Goal: Task Accomplishment & Management: Use online tool/utility

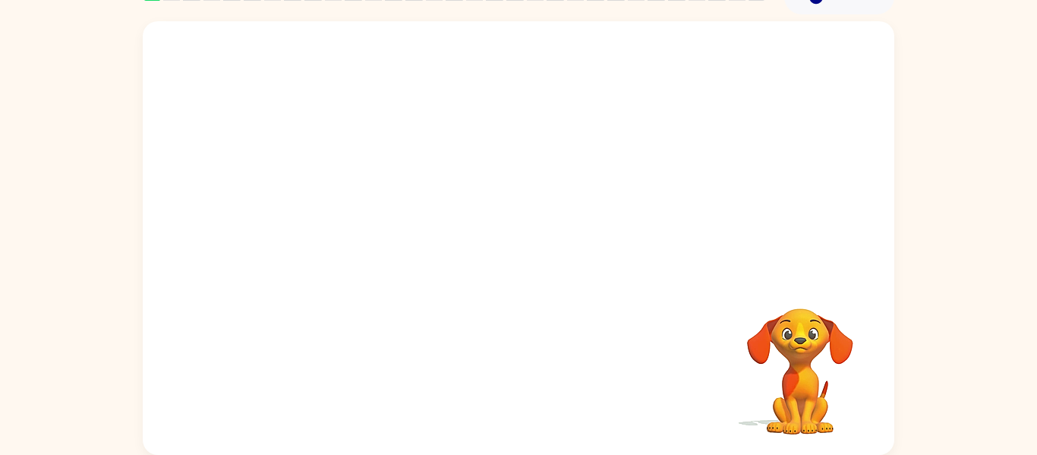
scroll to position [78, 0]
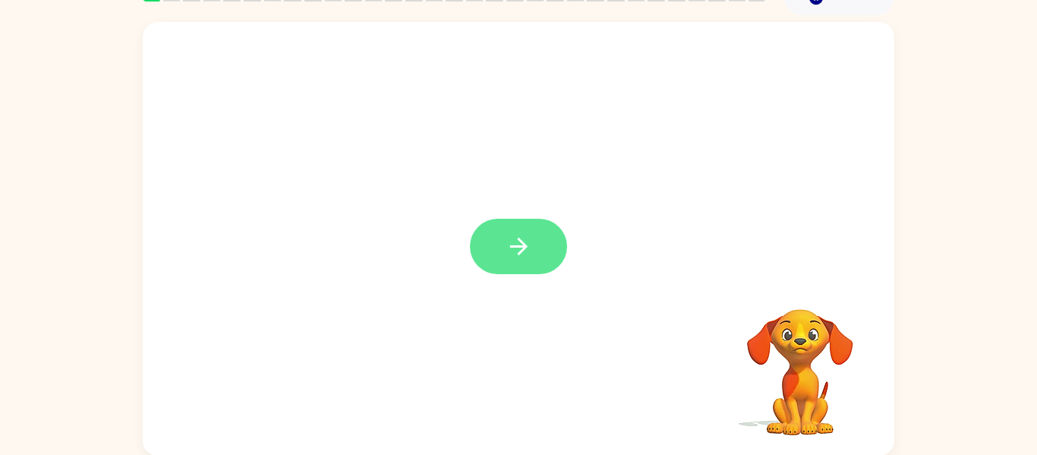
click at [483, 230] on button "button" at bounding box center [518, 246] width 97 height 55
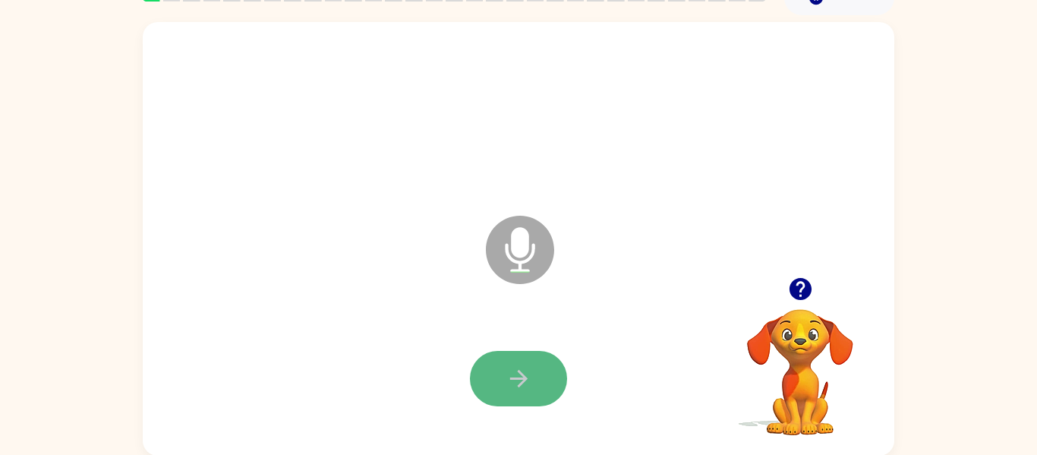
click at [518, 393] on button "button" at bounding box center [518, 378] width 97 height 55
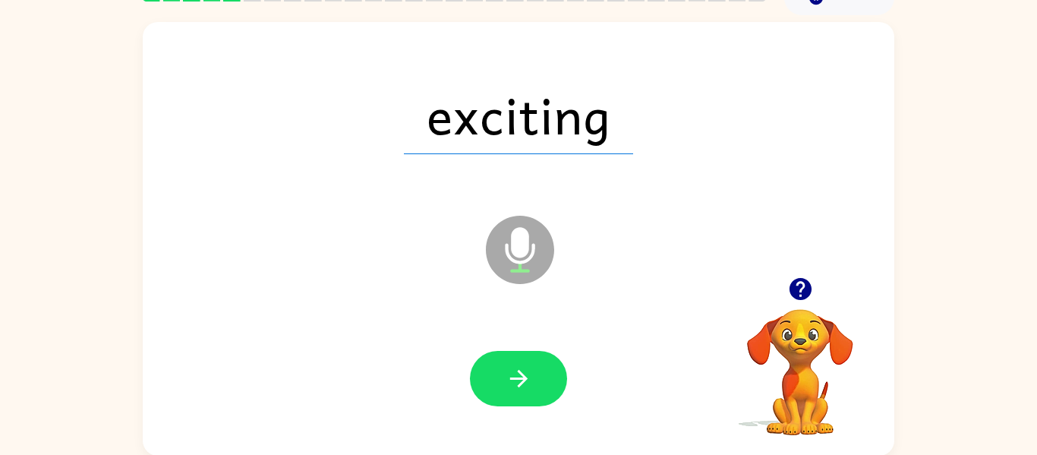
click at [518, 393] on button "button" at bounding box center [518, 378] width 97 height 55
click at [518, 393] on div at bounding box center [518, 378] width 97 height 55
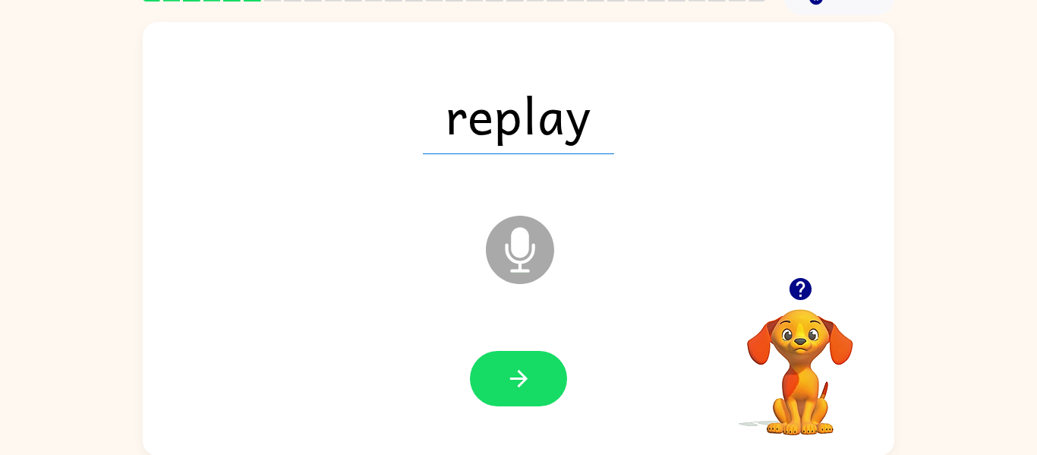
click at [518, 393] on button "button" at bounding box center [518, 378] width 97 height 55
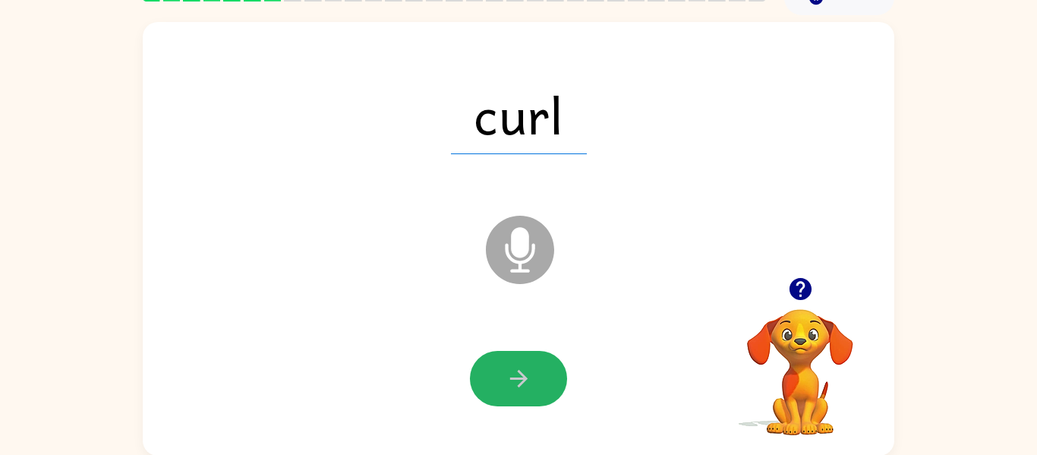
click at [518, 393] on button "button" at bounding box center [518, 378] width 97 height 55
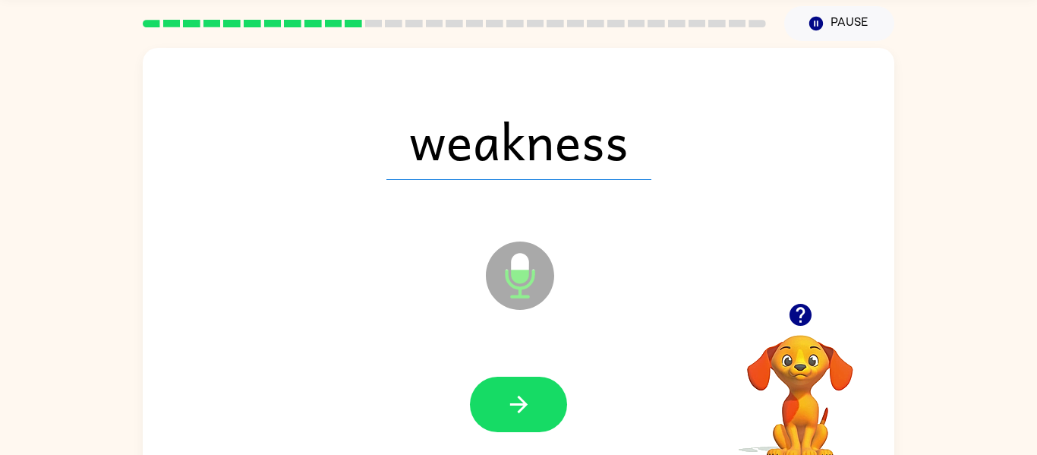
scroll to position [58, 0]
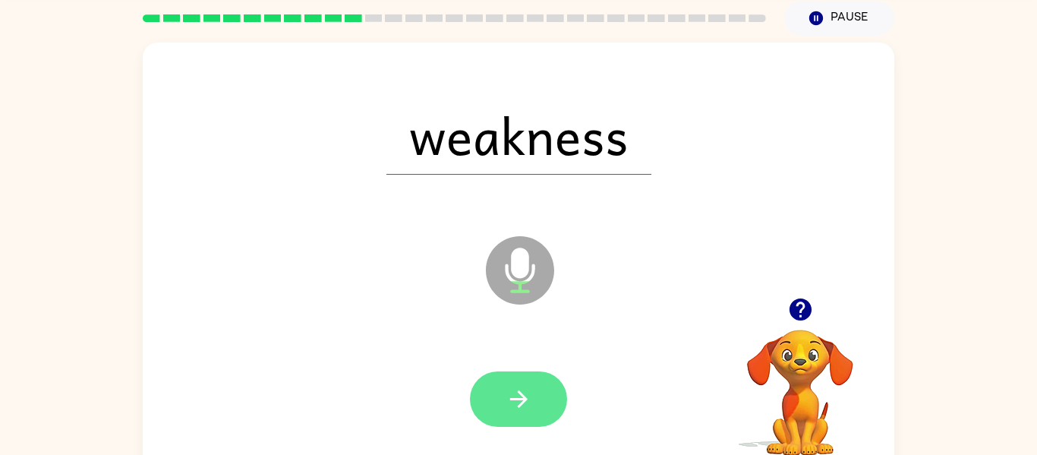
click at [527, 399] on icon "button" at bounding box center [518, 398] width 27 height 27
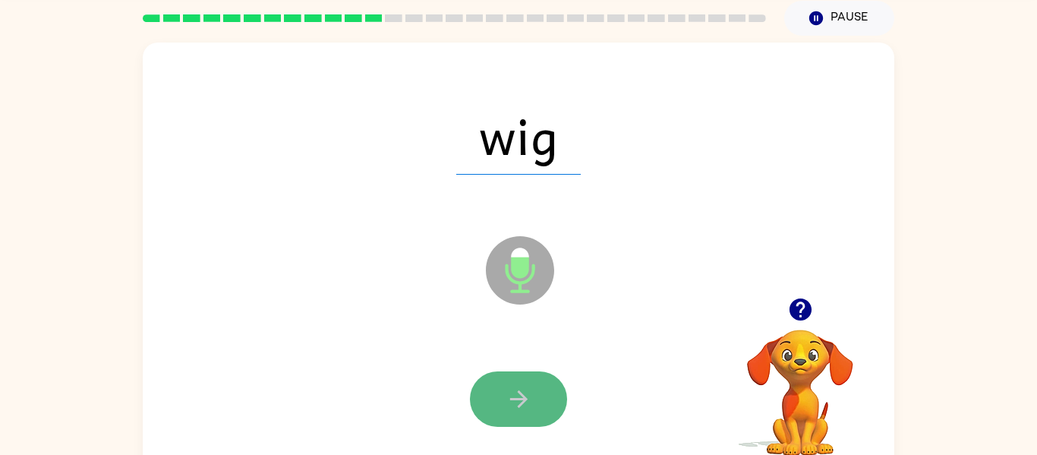
click at [527, 401] on icon "button" at bounding box center [518, 398] width 27 height 27
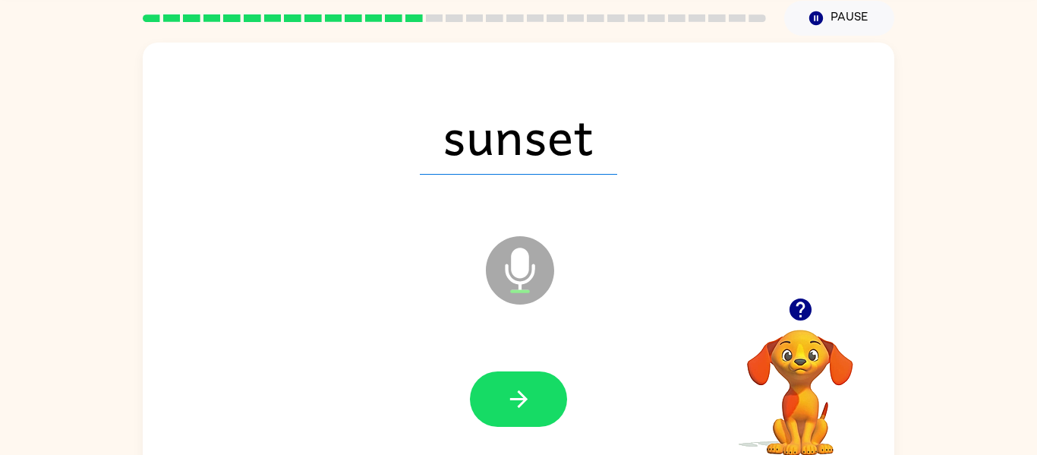
click at [473, 371] on div at bounding box center [518, 398] width 97 height 55
click at [589, 360] on div at bounding box center [518, 399] width 721 height 124
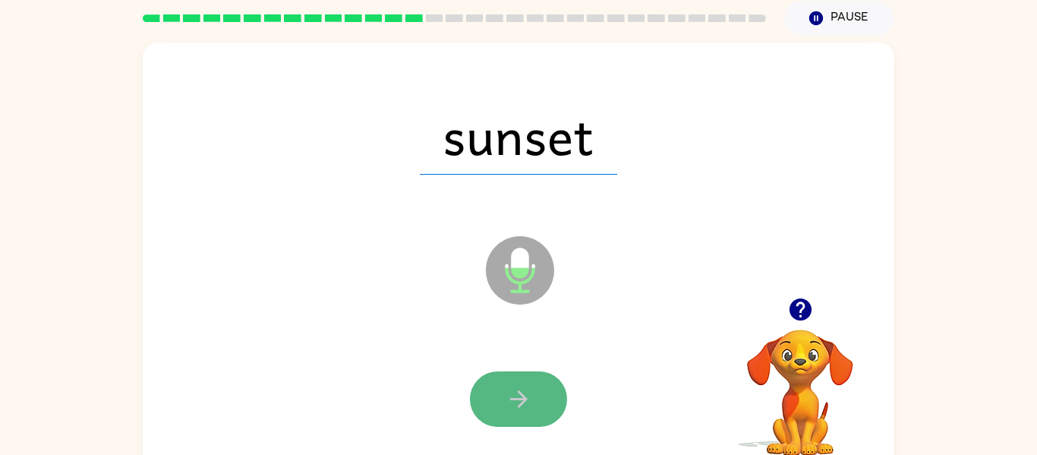
click at [550, 389] on button "button" at bounding box center [518, 398] width 97 height 55
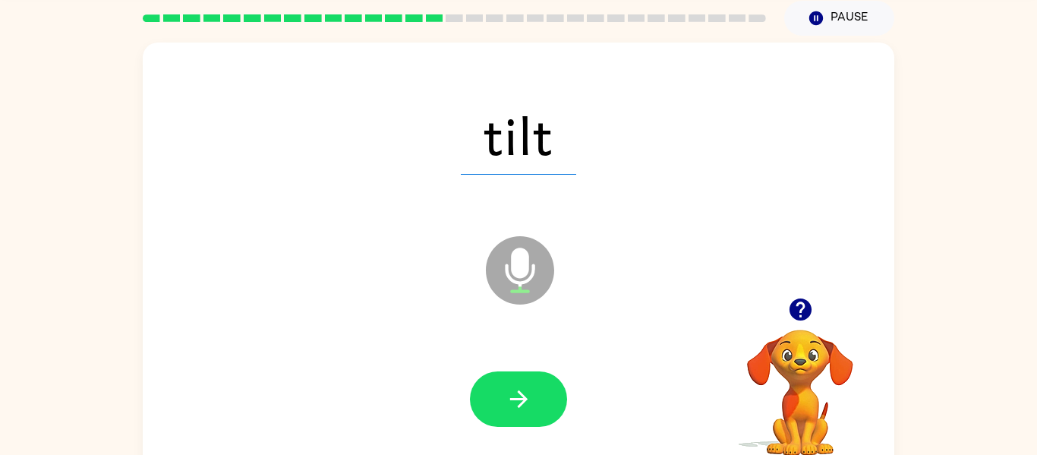
click at [550, 389] on button "button" at bounding box center [518, 398] width 97 height 55
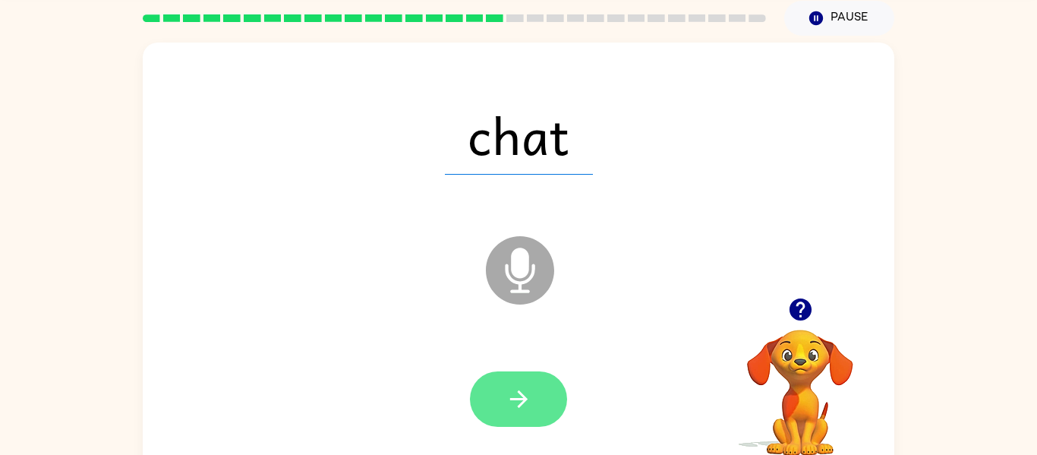
click at [507, 385] on icon "button" at bounding box center [518, 398] width 27 height 27
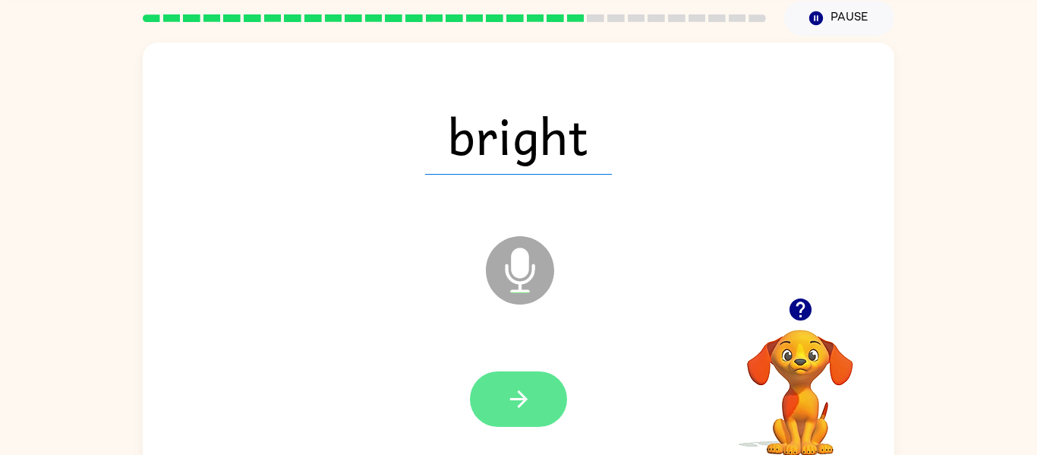
click at [527, 395] on icon "button" at bounding box center [518, 398] width 27 height 27
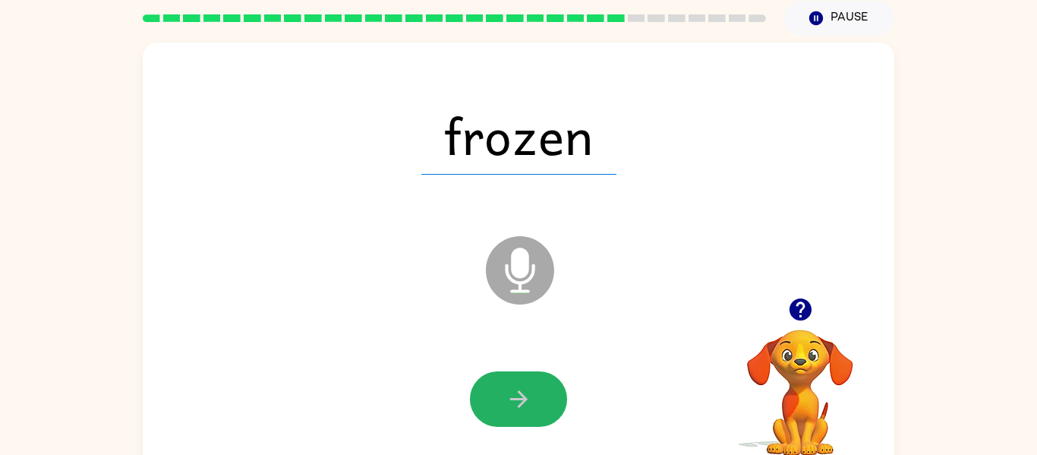
click at [527, 395] on icon "button" at bounding box center [518, 398] width 27 height 27
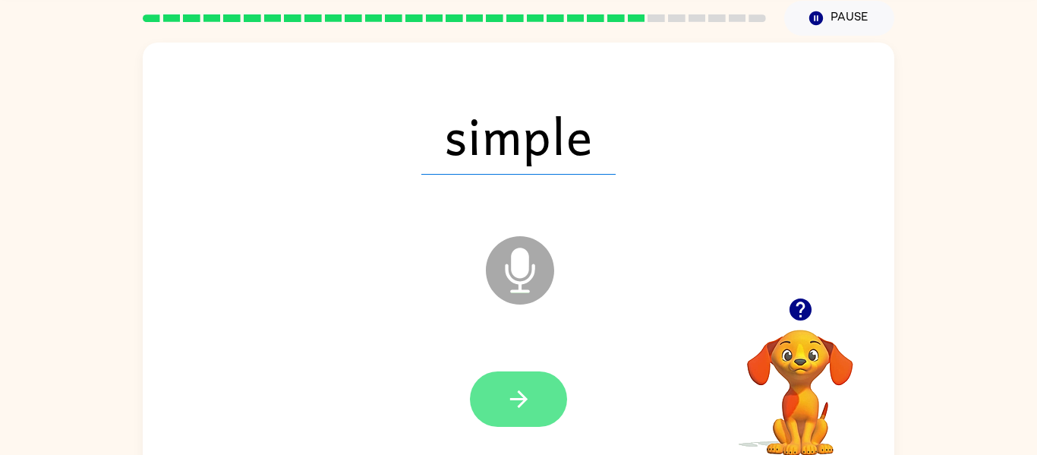
click at [509, 415] on button "button" at bounding box center [518, 398] width 97 height 55
click at [509, 415] on div at bounding box center [518, 398] width 97 height 55
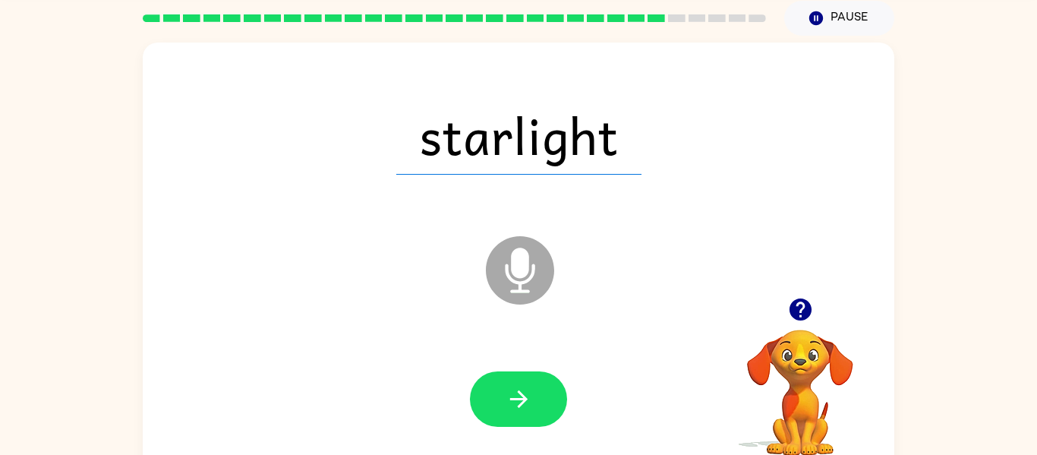
click at [509, 415] on button "button" at bounding box center [518, 398] width 97 height 55
click at [509, 415] on div at bounding box center [518, 398] width 97 height 55
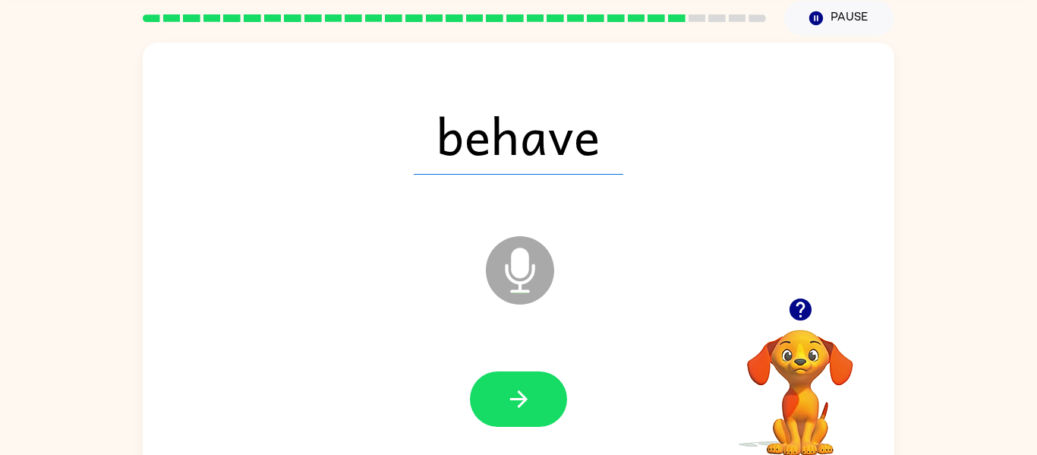
click at [534, 361] on div at bounding box center [518, 399] width 721 height 124
click at [528, 385] on icon "button" at bounding box center [518, 398] width 27 height 27
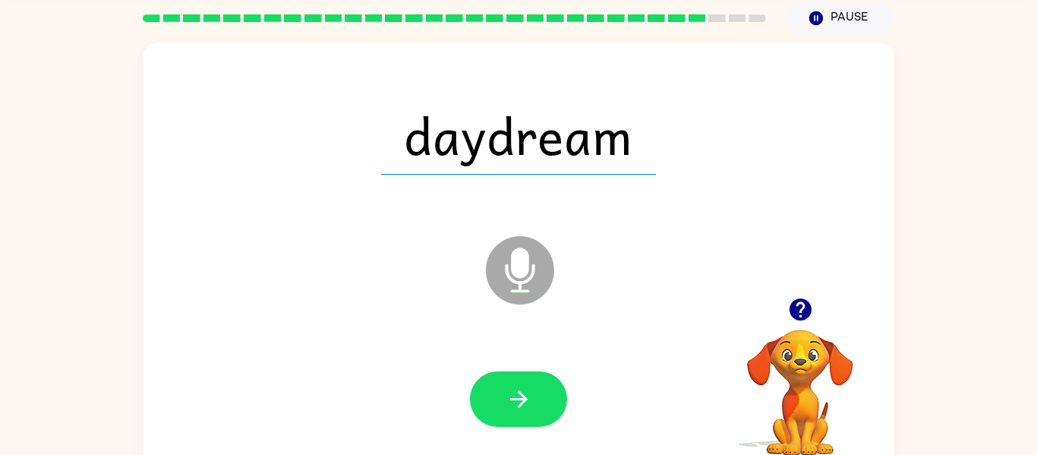
click at [530, 390] on icon "button" at bounding box center [518, 398] width 27 height 27
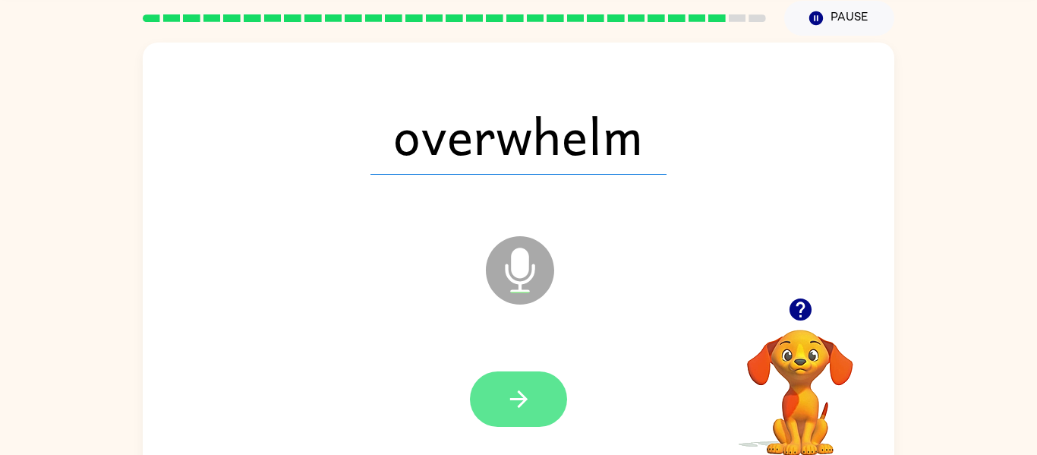
click at [532, 392] on button "button" at bounding box center [518, 398] width 97 height 55
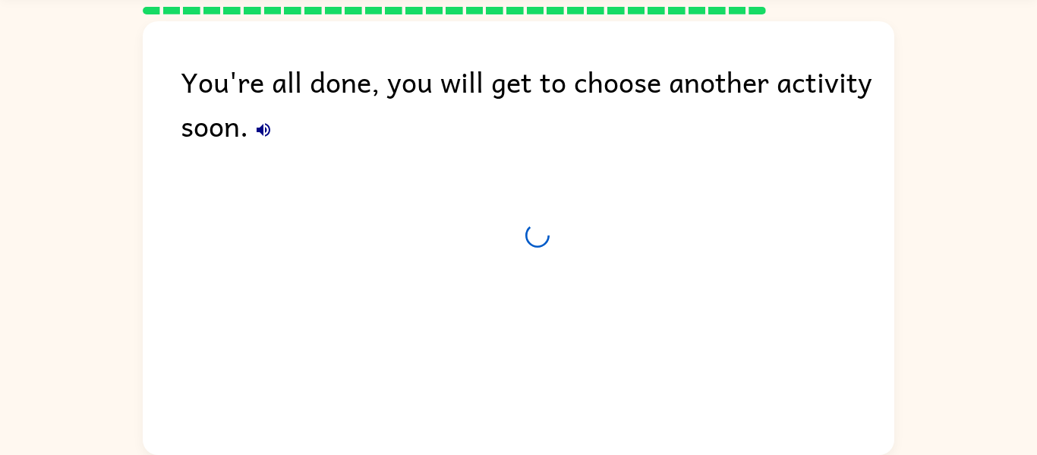
scroll to position [44, 0]
